Goal: Information Seeking & Learning: Learn about a topic

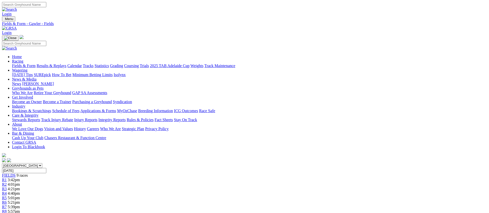
click at [36, 64] on link "Fields & Form" at bounding box center [24, 66] width 24 height 4
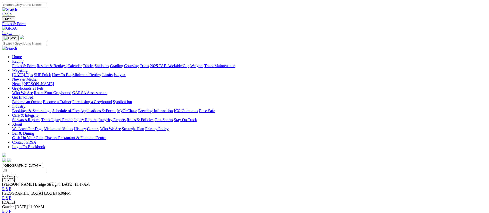
click at [36, 64] on link "Fields & Form" at bounding box center [24, 66] width 24 height 4
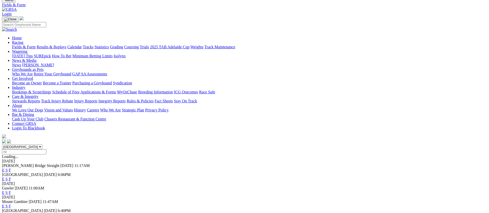
scroll to position [30, 0]
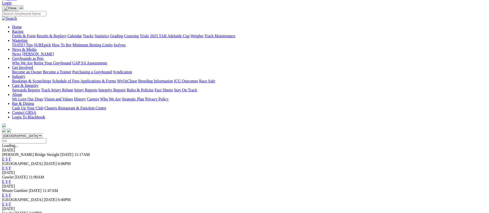
click at [5, 179] on link "E" at bounding box center [3, 181] width 3 height 4
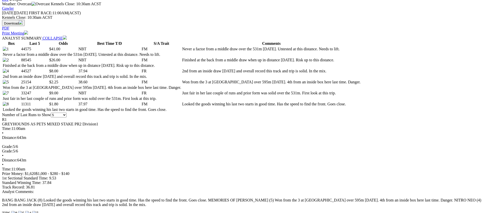
scroll to position [227, 0]
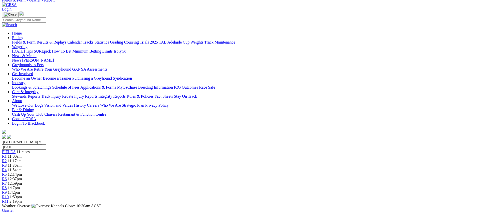
scroll to position [0, 0]
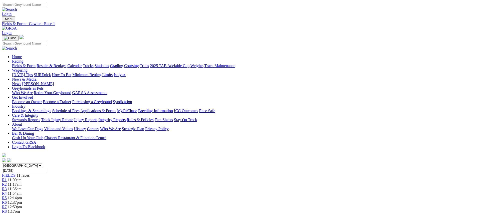
click at [7, 182] on span "R2" at bounding box center [4, 184] width 5 height 4
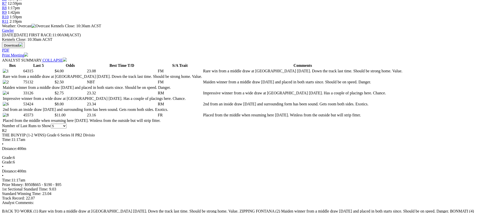
scroll to position [204, 0]
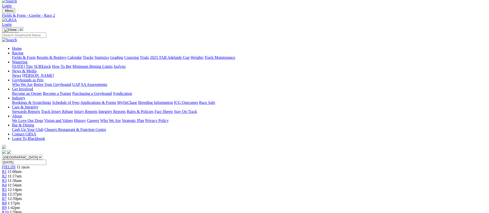
scroll to position [0, 0]
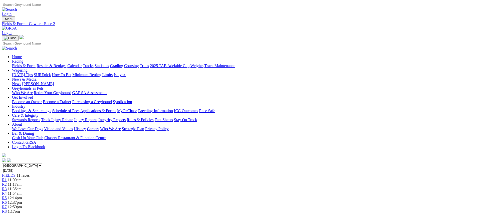
click at [7, 187] on span "R3" at bounding box center [4, 189] width 5 height 4
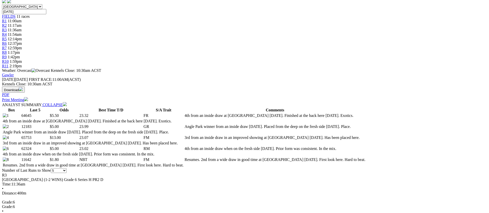
scroll to position [180, 0]
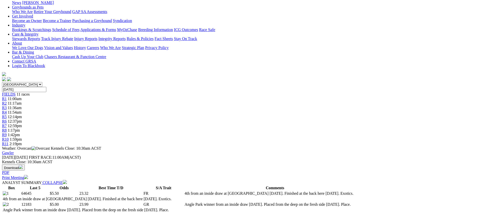
scroll to position [0, 0]
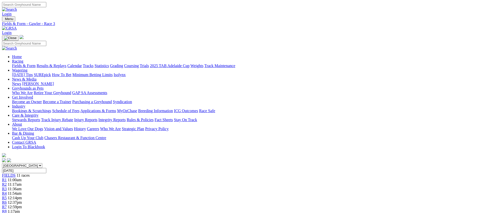
click at [207, 191] on div "R4 11:54am" at bounding box center [244, 193] width 485 height 5
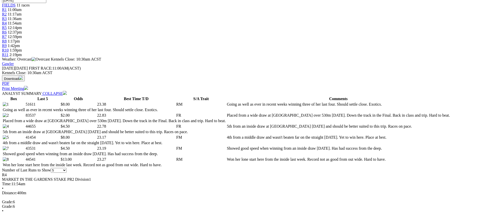
scroll to position [184, 0]
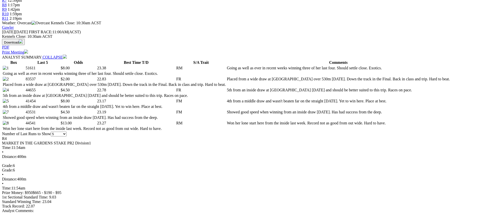
scroll to position [0, 0]
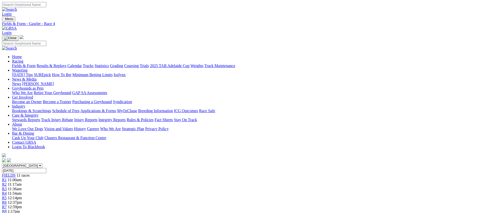
click at [7, 196] on link "R5" at bounding box center [4, 198] width 5 height 4
